Goal: Transaction & Acquisition: Purchase product/service

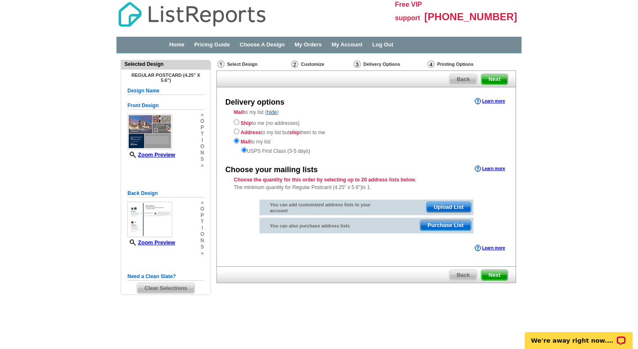
click at [443, 208] on span "Upload List" at bounding box center [448, 207] width 44 height 10
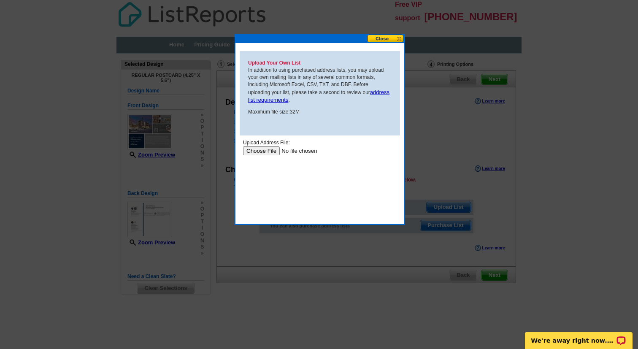
click at [264, 146] on input "file" at bounding box center [296, 150] width 107 height 9
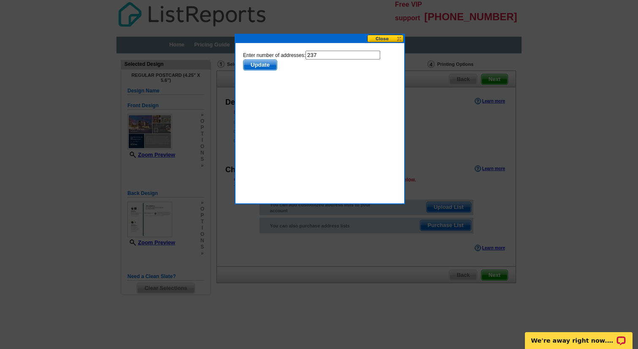
click at [256, 66] on span "Update" at bounding box center [259, 65] width 33 height 10
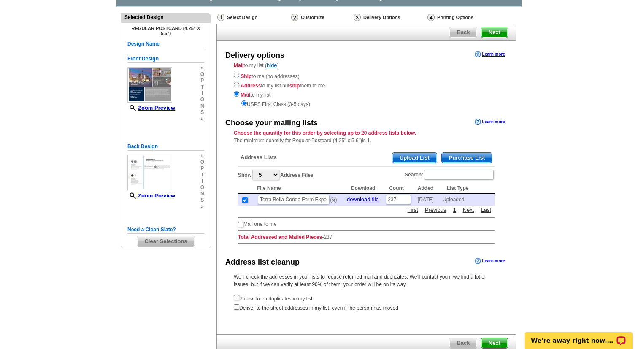
scroll to position [64, 0]
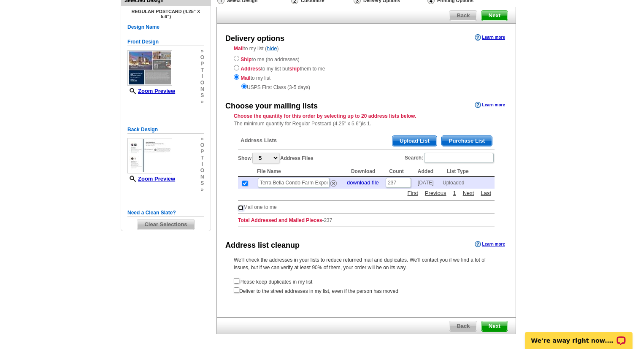
click at [239, 208] on input "checkbox" at bounding box center [240, 207] width 5 height 5
checkbox input "true"
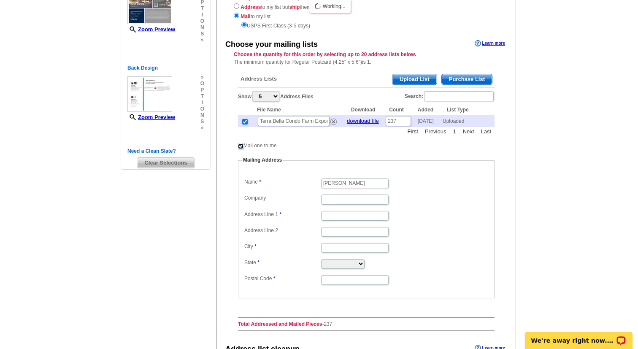
scroll to position [128, 0]
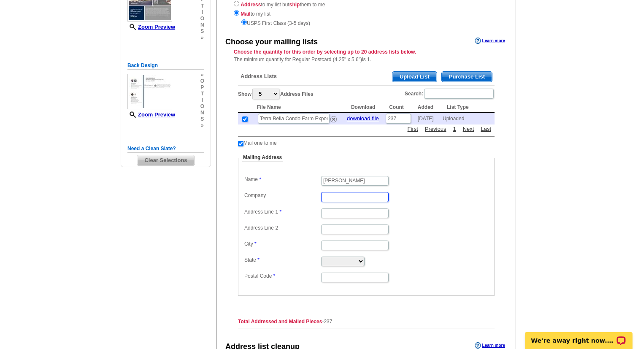
click at [332, 199] on input "Company" at bounding box center [354, 197] width 67 height 10
type input "You Decide Realty"
click at [341, 213] on input "Address Line 1" at bounding box center [354, 213] width 67 height 10
type input "10845 Griffith Peak Dr"
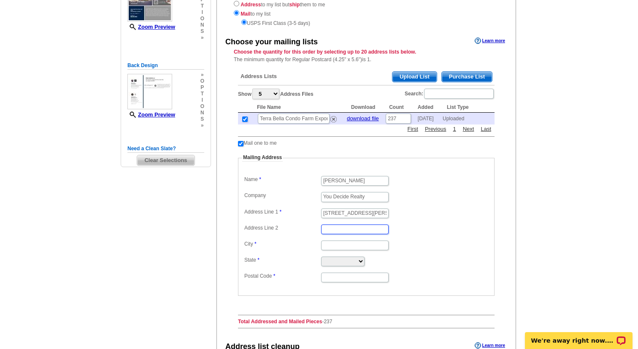
click at [339, 230] on input "Address Line 2" at bounding box center [354, 229] width 67 height 10
type input "STE 200"
click at [338, 246] on input "City" at bounding box center [354, 245] width 67 height 10
type input "Las Vegas"
click at [348, 263] on select "Alabama Alaska Arizona Arkansas California Colorado Connecticut District of Col…" at bounding box center [342, 261] width 43 height 10
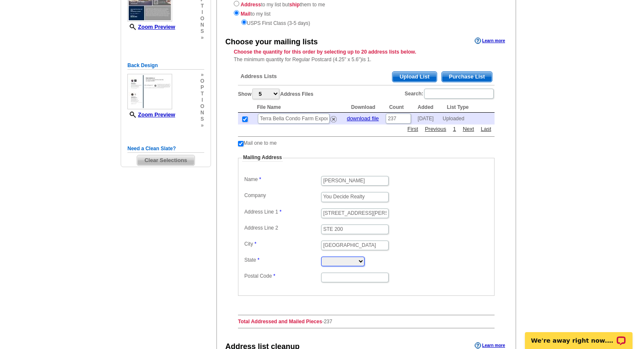
select select "NV"
click at [321, 256] on select "Alabama Alaska Arizona Arkansas California Colorado Connecticut District of Col…" at bounding box center [342, 261] width 43 height 10
click at [329, 274] on input "Postal Code" at bounding box center [354, 278] width 67 height 10
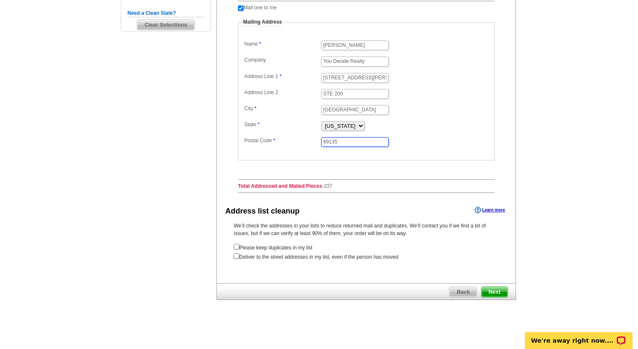
scroll to position [264, 0]
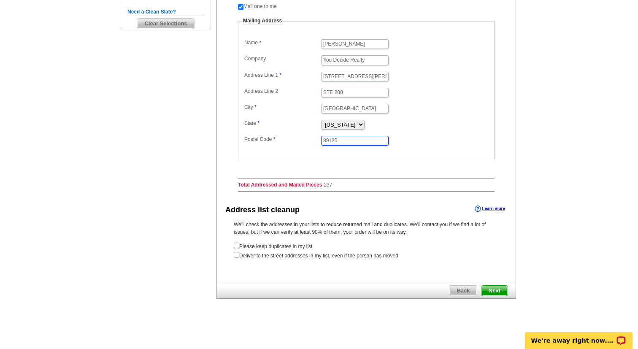
type input "89135"
click at [237, 244] on input "checkbox" at bounding box center [236, 245] width 5 height 5
checkbox input "true"
click at [236, 255] on input "checkbox" at bounding box center [236, 254] width 5 height 5
checkbox input "true"
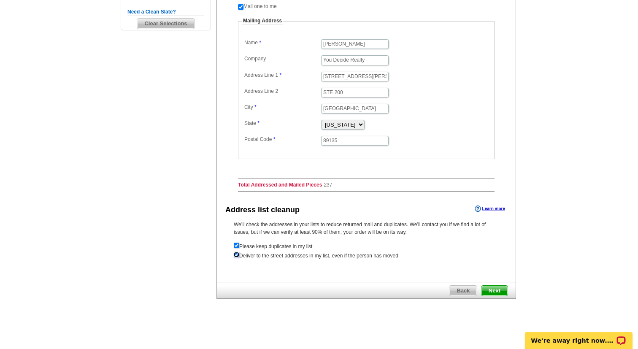
radio input "true"
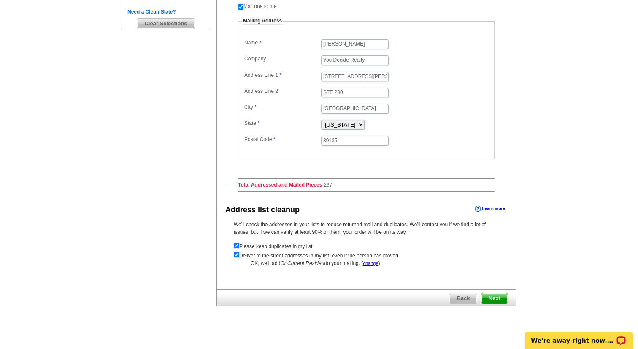
click at [492, 300] on span "Next" at bounding box center [494, 298] width 26 height 10
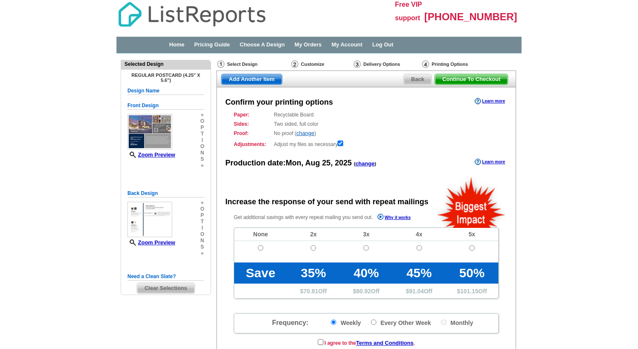
radio input "false"
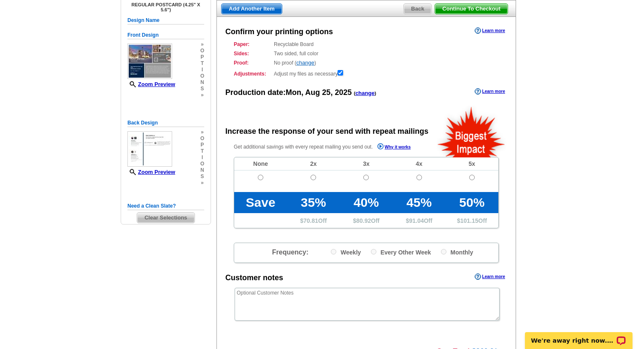
scroll to position [63, 0]
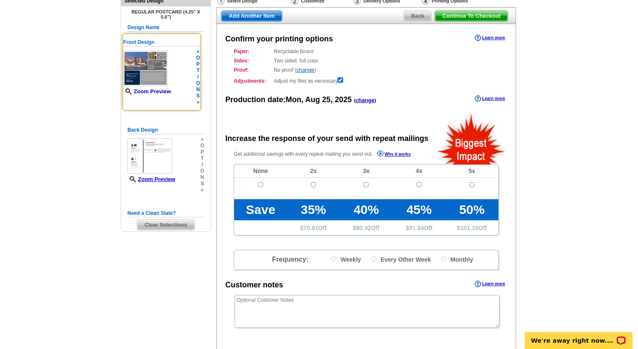
click at [146, 90] on link "Zoom Preview" at bounding box center [147, 91] width 48 height 6
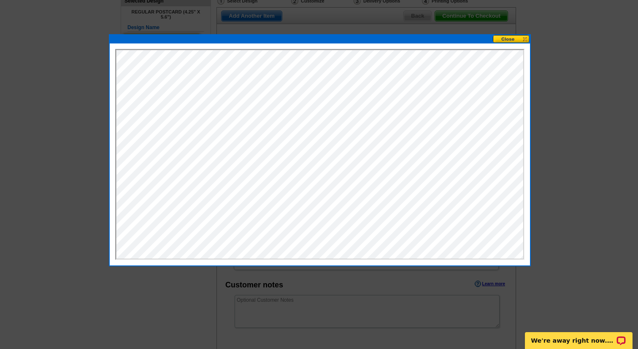
scroll to position [0, 0]
click at [507, 37] on button at bounding box center [511, 39] width 37 height 8
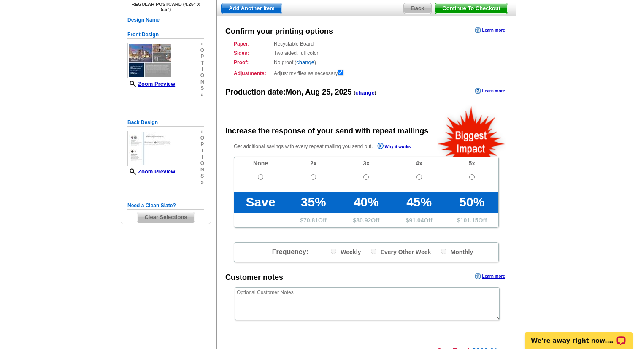
scroll to position [77, 0]
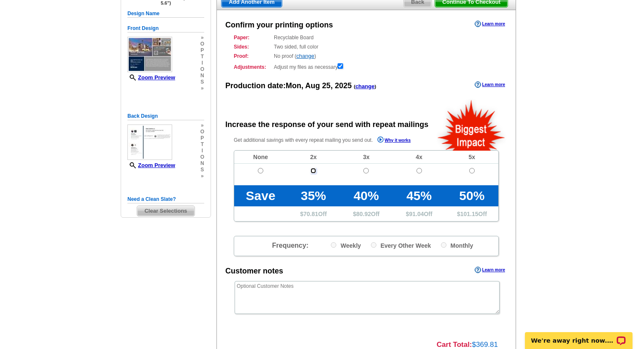
click at [314, 169] on input "radio" at bounding box center [312, 170] width 5 height 5
radio input "true"
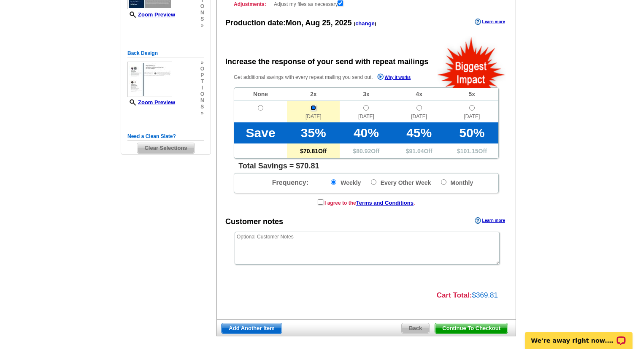
scroll to position [162, 0]
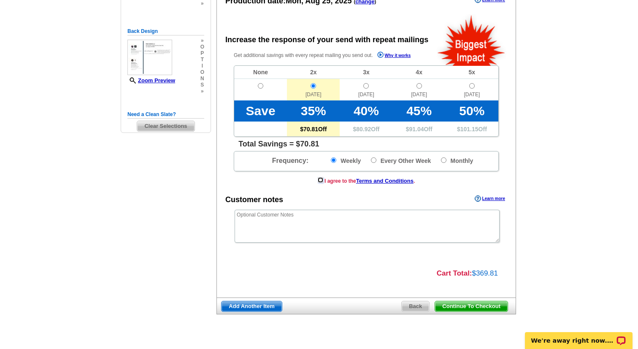
click at [318, 180] on input "checkbox" at bounding box center [320, 179] width 5 height 5
checkbox input "true"
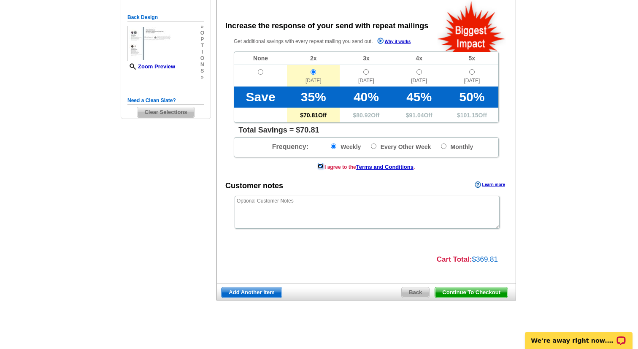
scroll to position [175, 0]
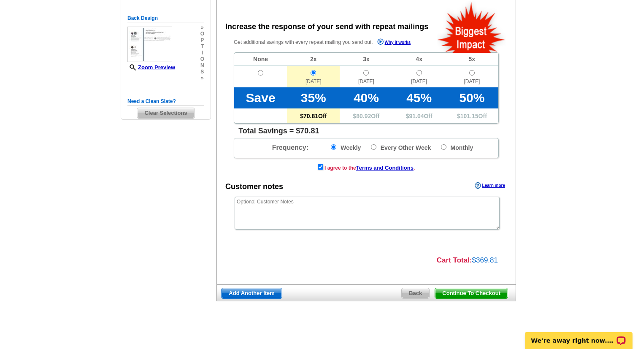
click at [471, 295] on span "Continue To Checkout" at bounding box center [471, 293] width 73 height 10
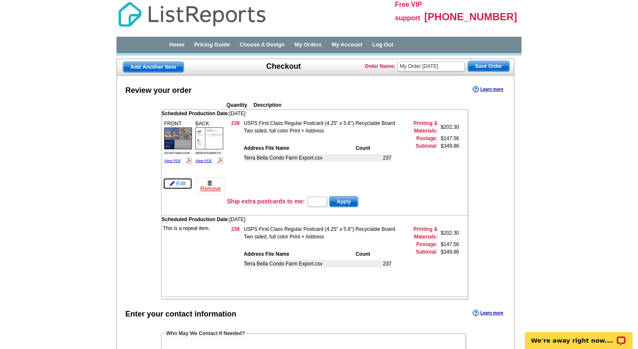
click at [175, 181] on link "Edit" at bounding box center [178, 184] width 30 height 12
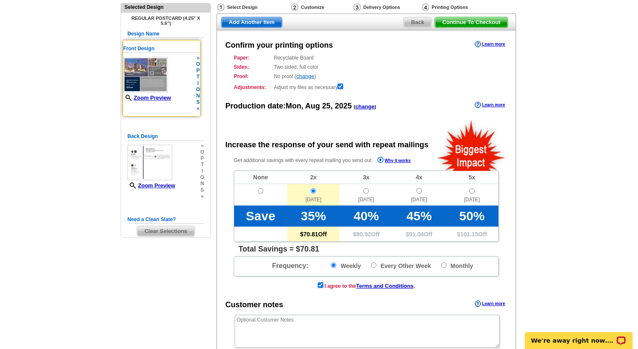
scroll to position [59, 0]
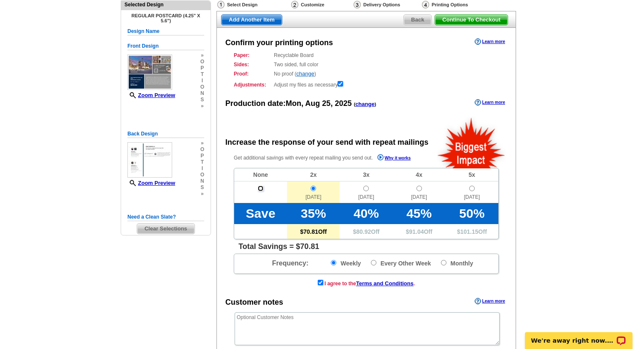
click at [260, 189] on input "radio" at bounding box center [260, 188] width 5 height 5
radio input "true"
radio input "false"
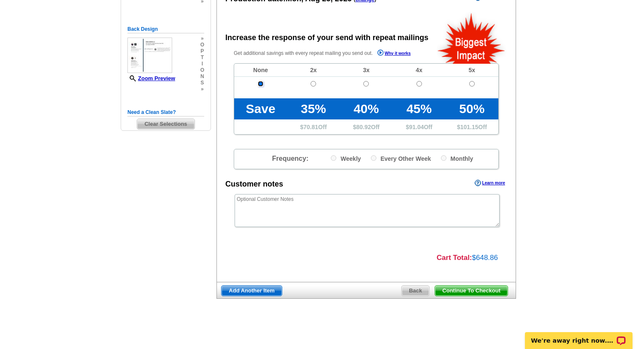
scroll to position [164, 0]
click at [464, 289] on span "Continue To Checkout" at bounding box center [471, 291] width 73 height 10
